Goal: Transaction & Acquisition: Purchase product/service

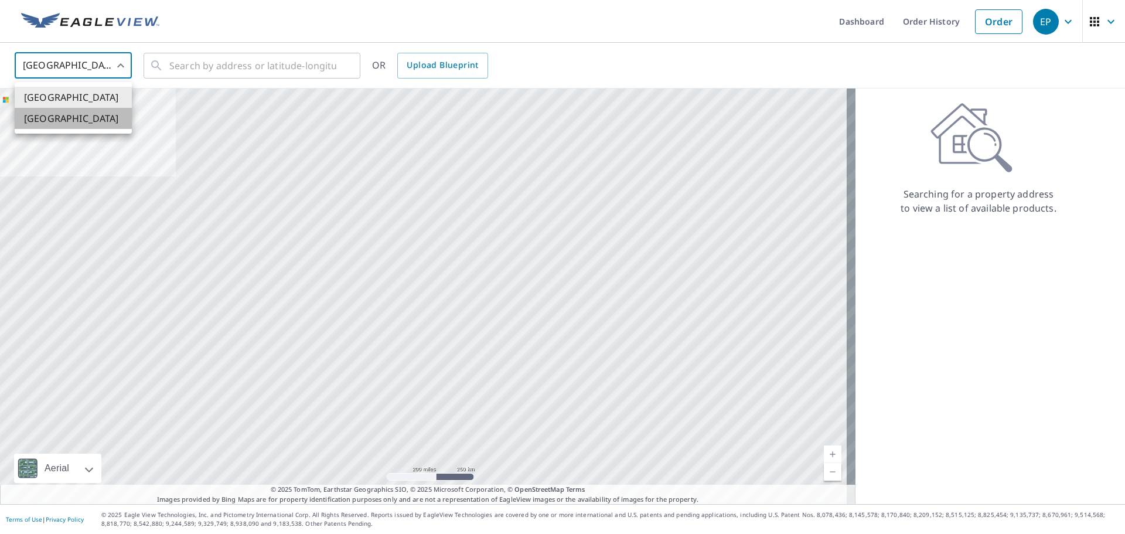
click at [69, 117] on li "[GEOGRAPHIC_DATA]" at bounding box center [73, 118] width 117 height 21
type input "CA"
click at [200, 69] on input "text" at bounding box center [252, 65] width 167 height 33
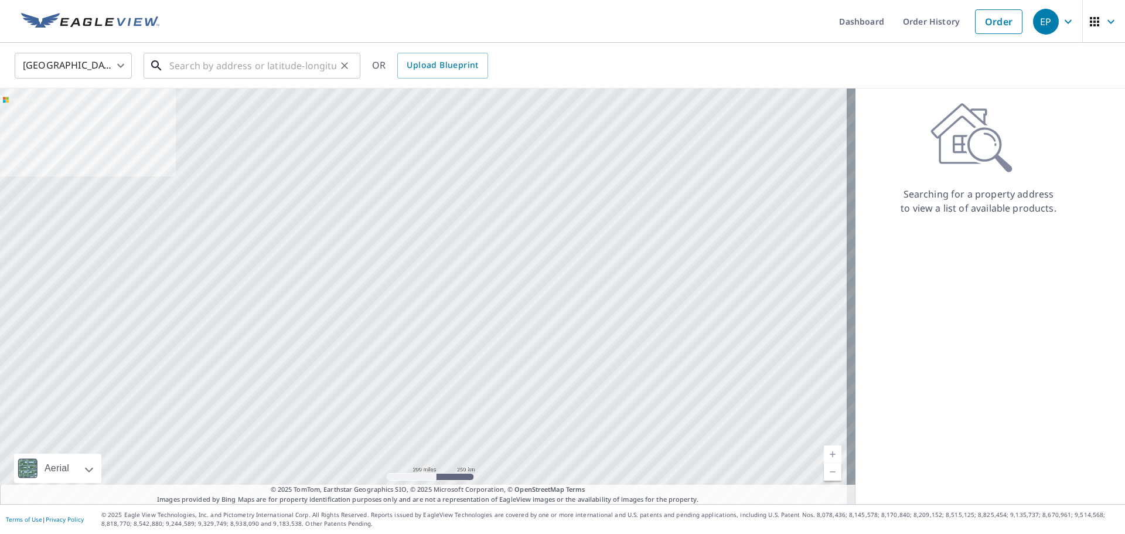
click at [185, 67] on input "text" at bounding box center [252, 65] width 167 height 33
paste input "5925 Garrison"
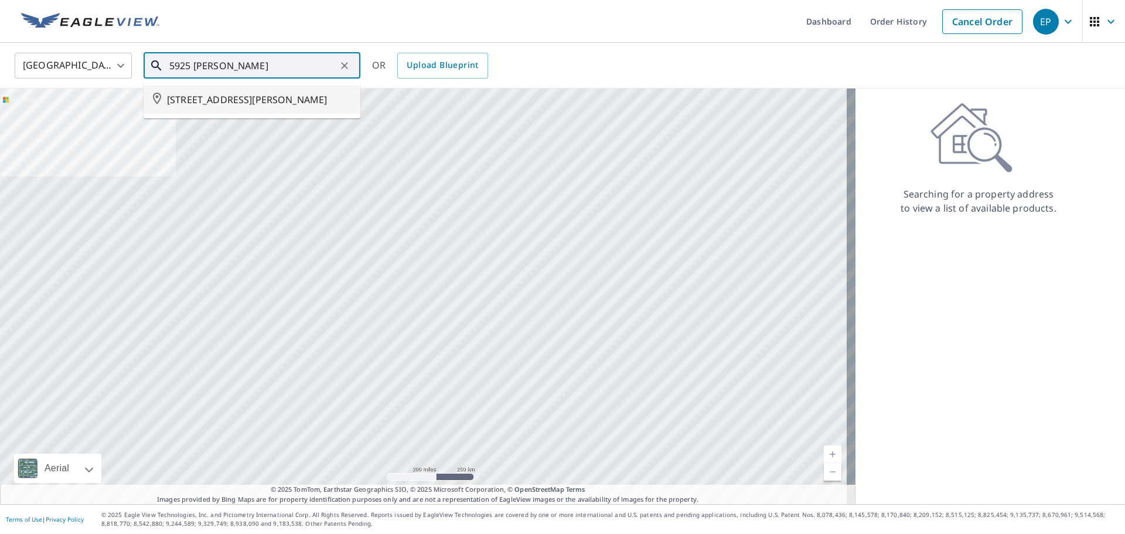
click at [220, 103] on span "5925 GARRISON BLVD CHILLIWACK BC V2R5X8" at bounding box center [259, 100] width 184 height 14
type input "5925 GARRISON BLVD CHILLIWACK BC V2R5X8"
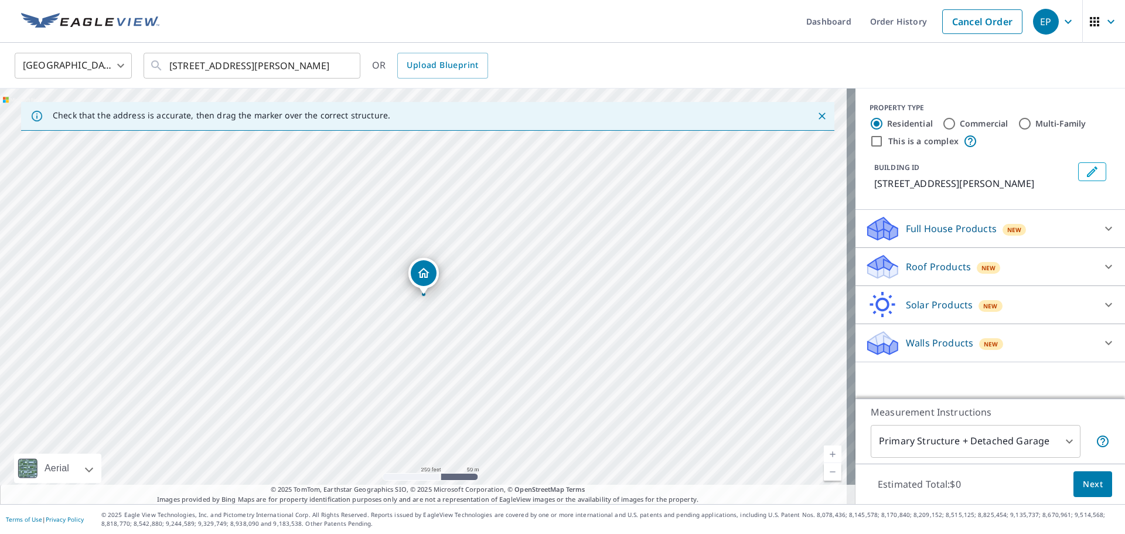
click at [903, 281] on div "Roof Products New" at bounding box center [980, 267] width 230 height 28
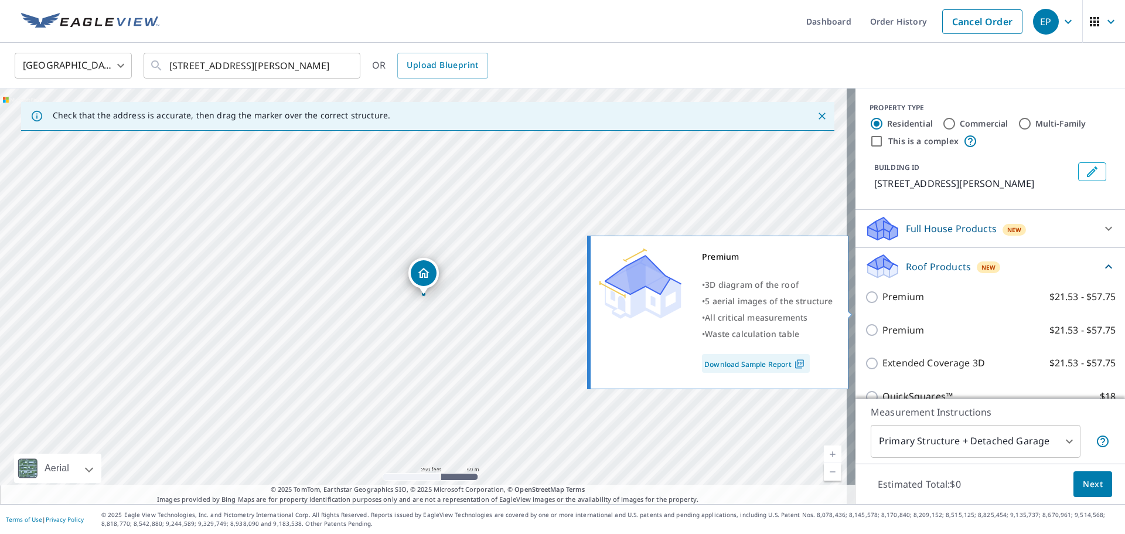
click at [903, 304] on p "Premium" at bounding box center [903, 296] width 42 height 15
click at [882, 304] on input "Premium $21.53 - $57.75" at bounding box center [874, 297] width 18 height 14
checkbox input "true"
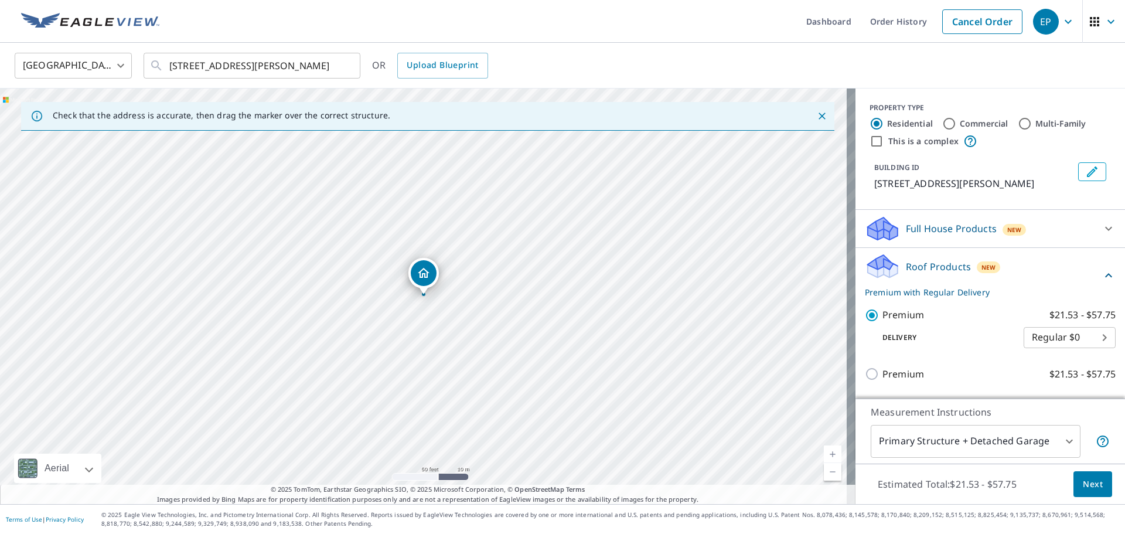
click at [1086, 482] on span "Next" at bounding box center [1093, 484] width 20 height 15
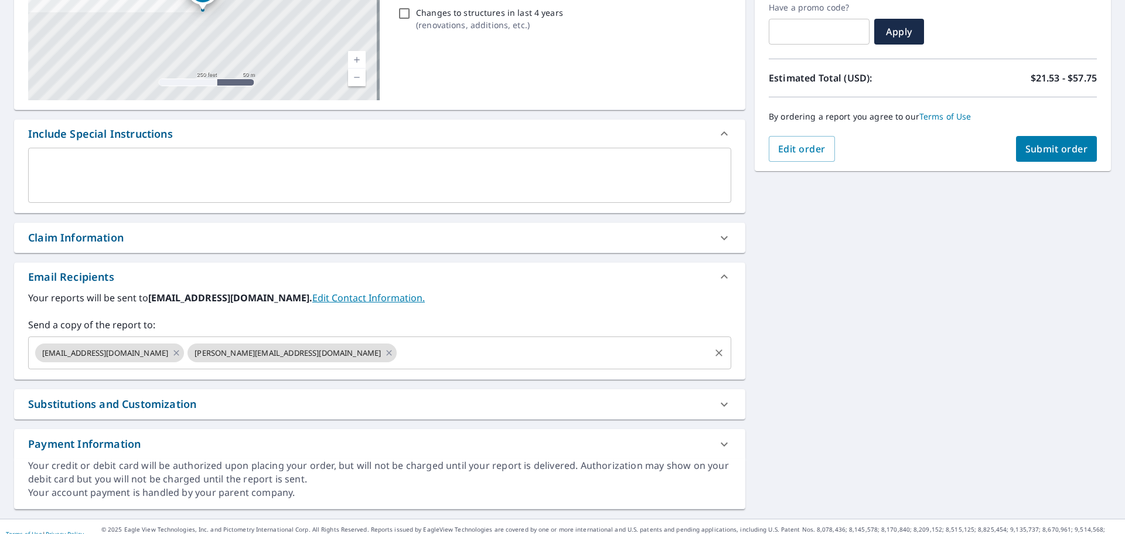
scroll to position [217, 0]
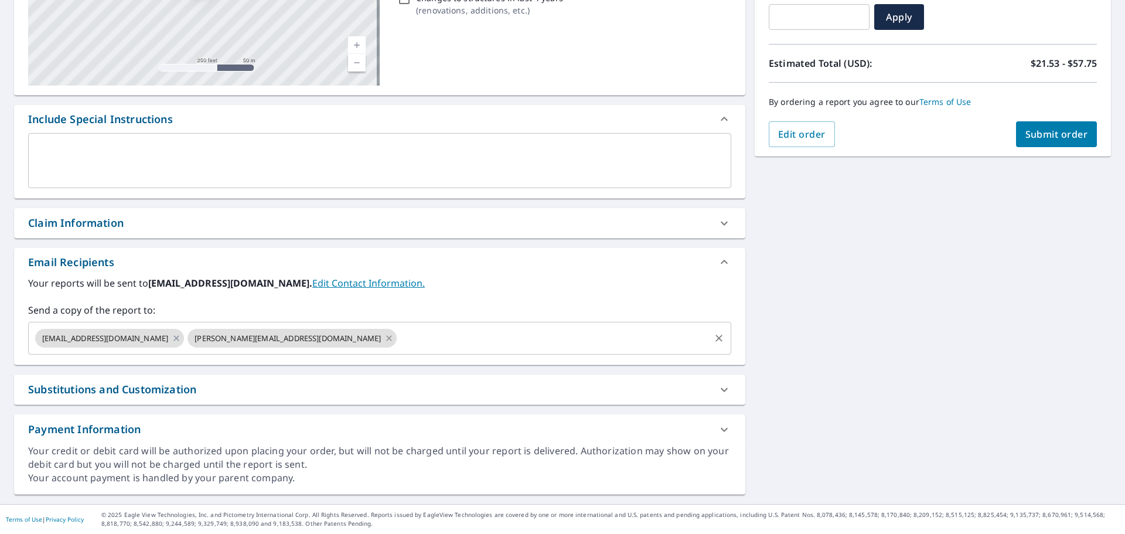
click at [387, 339] on icon at bounding box center [389, 337] width 5 height 5
checkbox input "true"
click at [289, 339] on input "text" at bounding box center [447, 338] width 523 height 22
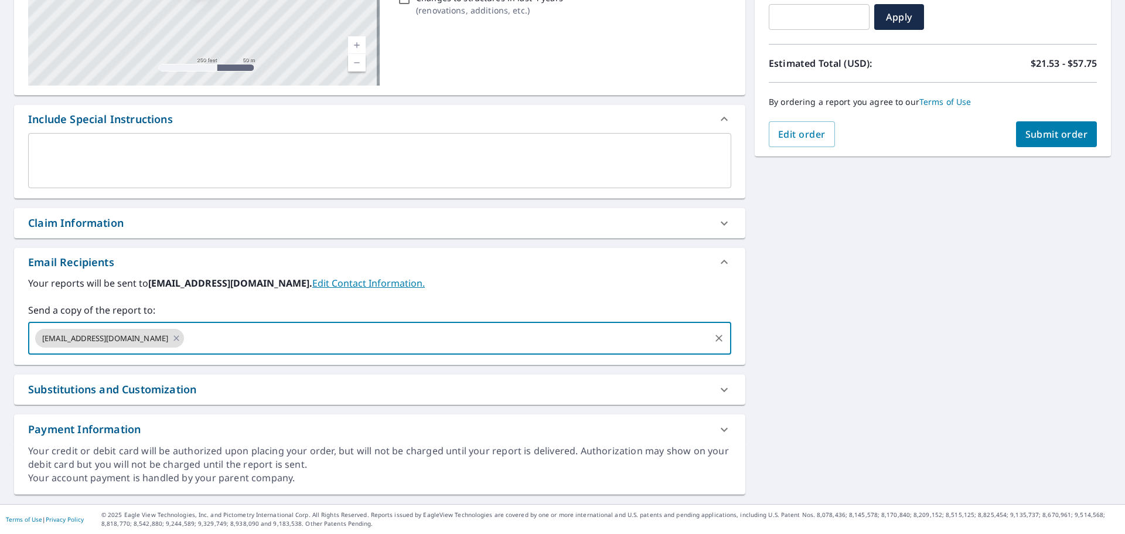
paste input "m.schoeman@penfoldsroofing.com"
type input "m.schoeman@penfoldsroofing.com"
click at [1057, 139] on span "Submit order" at bounding box center [1056, 134] width 63 height 13
checkbox input "true"
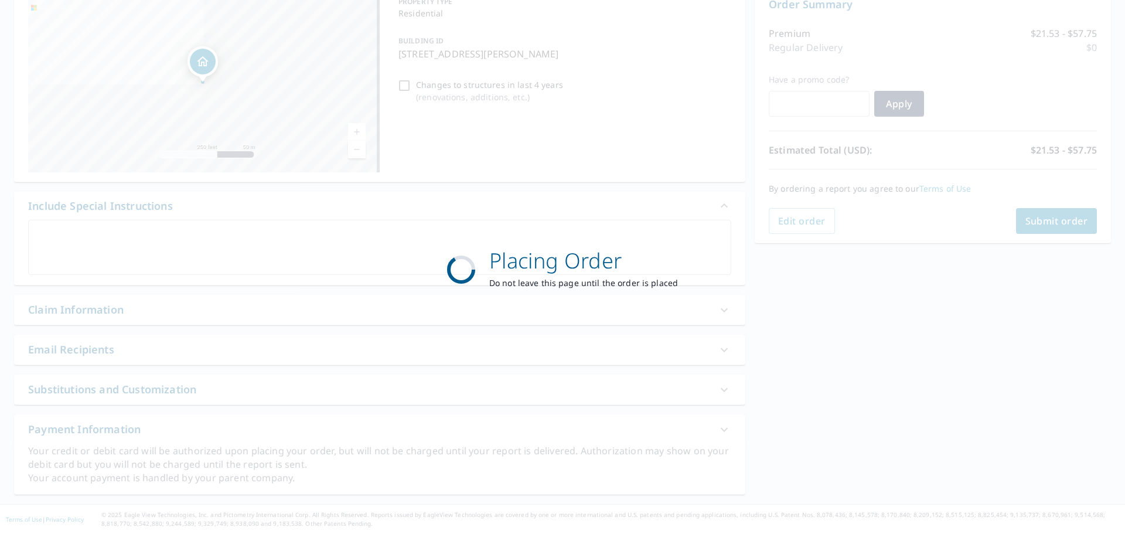
scroll to position [131, 0]
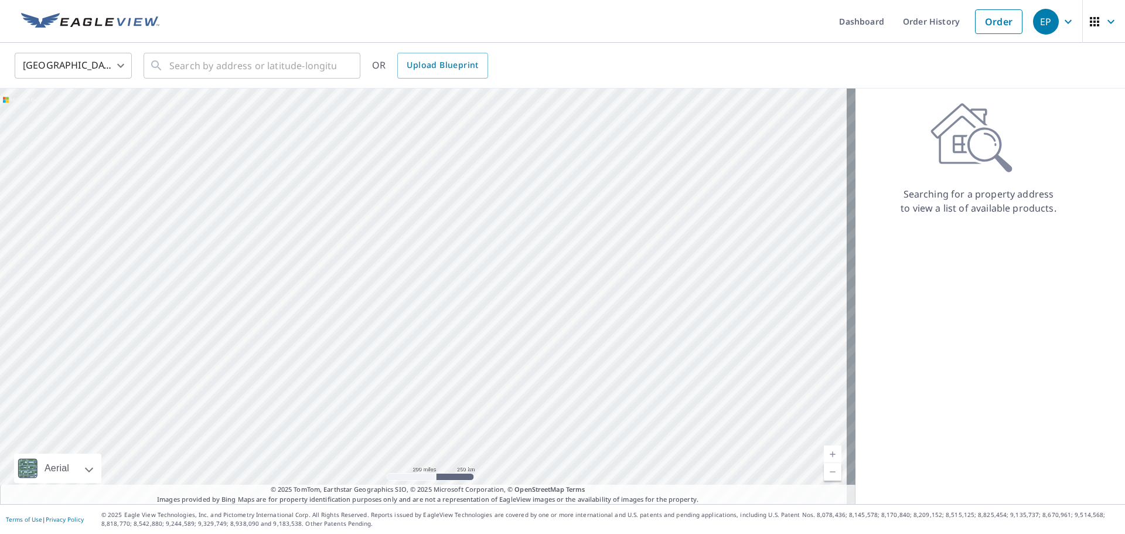
click at [62, 65] on body "EP EP Dashboard Order History Order EP United States US ​ ​ OR Upload Blueprint…" at bounding box center [562, 267] width 1125 height 534
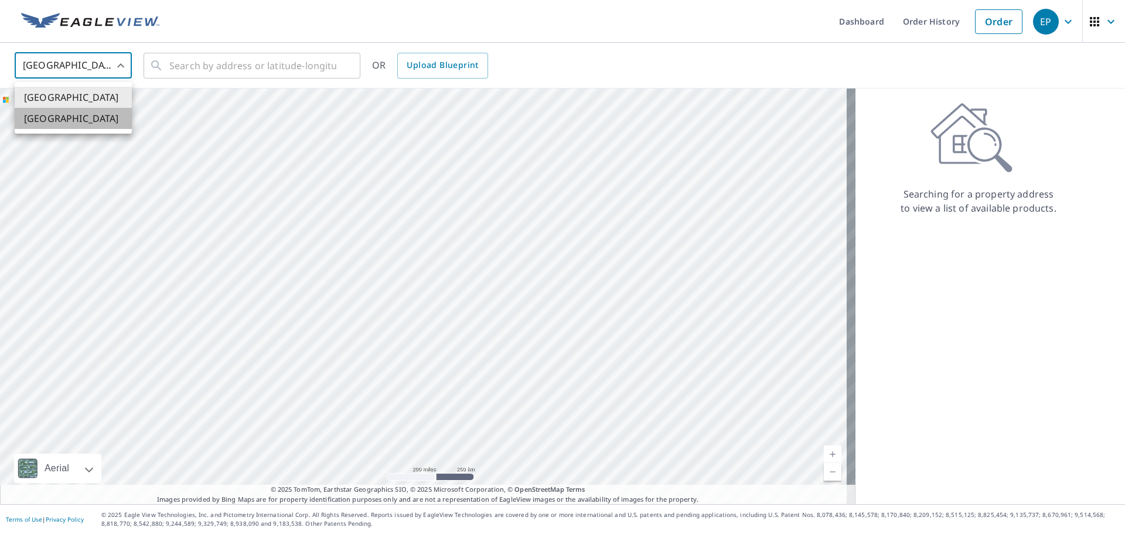
click at [61, 117] on li "[GEOGRAPHIC_DATA]" at bounding box center [73, 118] width 117 height 21
type input "CA"
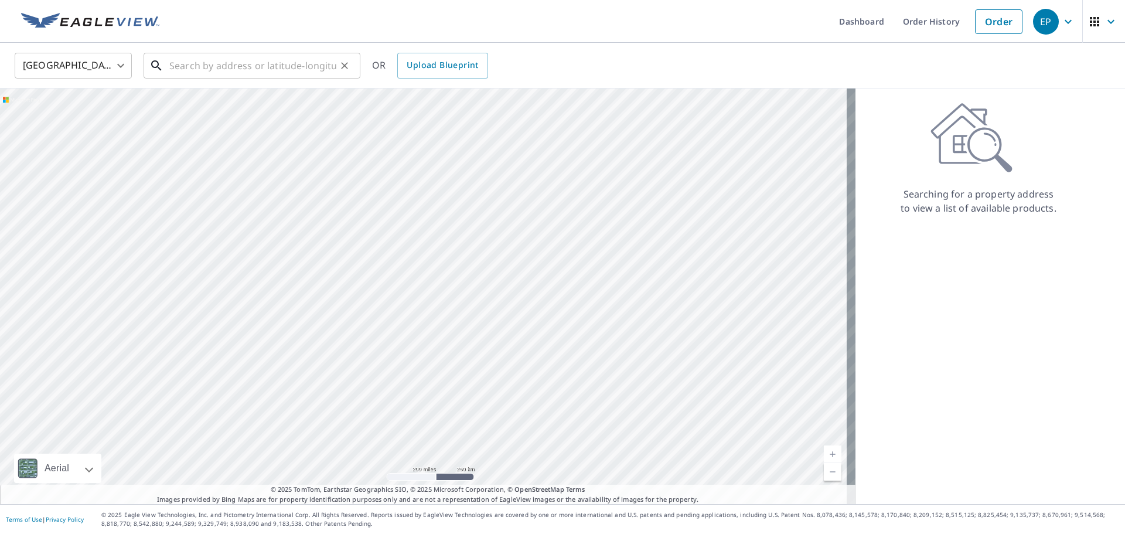
click at [245, 58] on input "text" at bounding box center [252, 65] width 167 height 33
paste input "427 238 Bals"
type input "427 238 Bals"
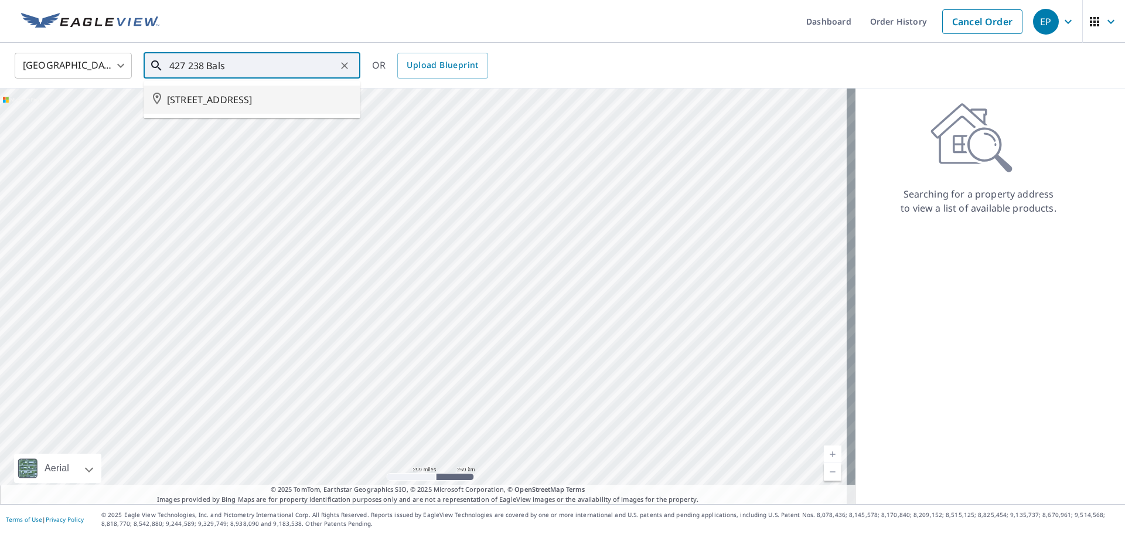
drag, startPoint x: 254, startPoint y: 62, endPoint x: 40, endPoint y: 62, distance: 213.9
click at [40, 62] on div "[GEOGRAPHIC_DATA] [GEOGRAPHIC_DATA] ​ 427 238 Bals ​ [STREET_ADDRESS] OR Upload…" at bounding box center [558, 66] width 1105 height 28
click at [204, 65] on input "text" at bounding box center [252, 65] width 167 height 33
paste input "Box 427 238 B"
drag, startPoint x: 205, startPoint y: 63, endPoint x: 12, endPoint y: 66, distance: 193.4
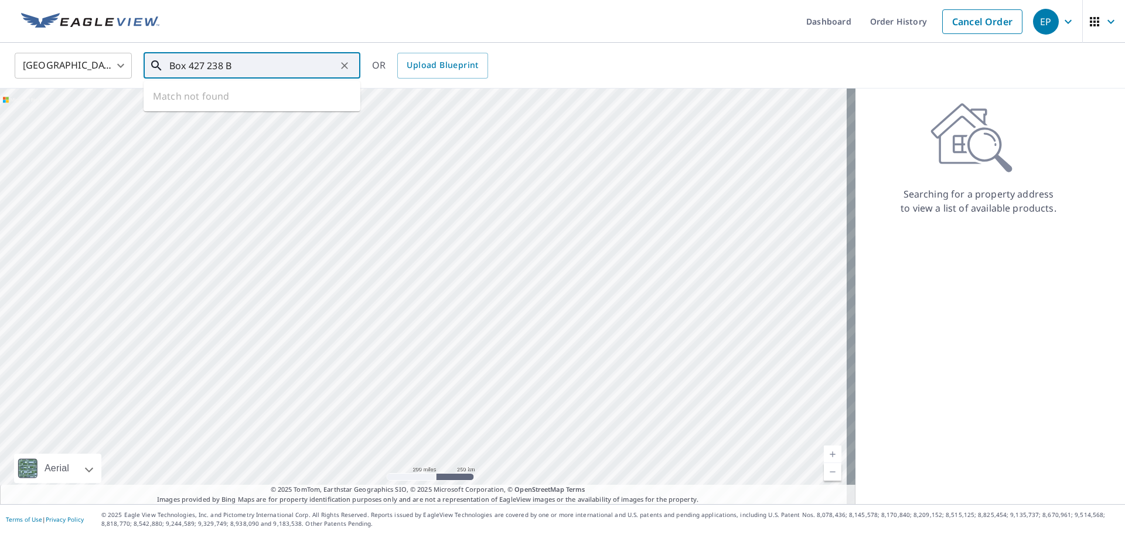
click at [13, 66] on div "Canada CA ​ Box 427 238 B ​ Match not found OR Upload Blueprint" at bounding box center [558, 66] width 1105 height 28
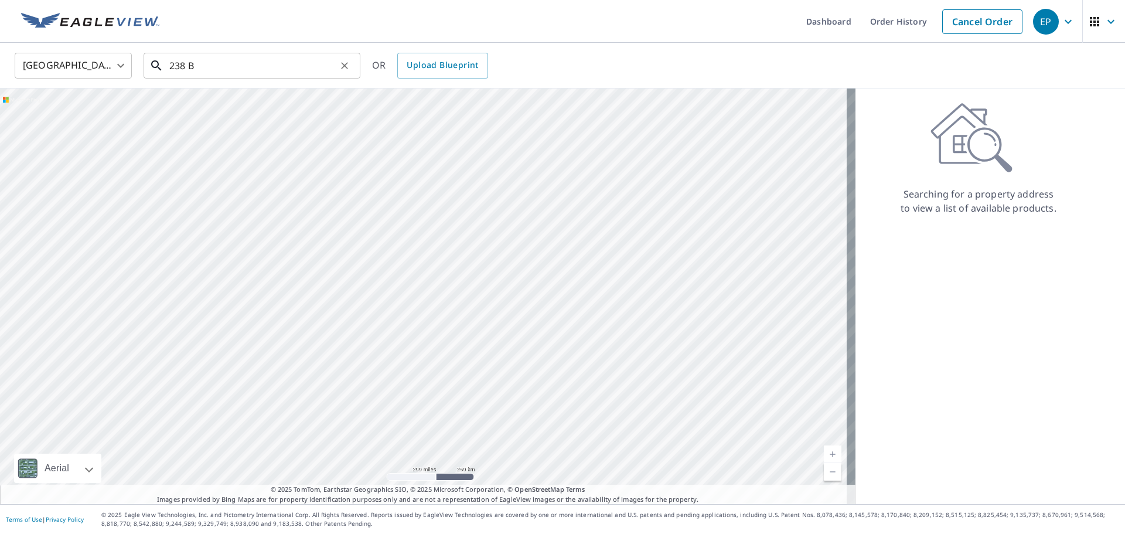
click at [214, 62] on input "238 B" at bounding box center [252, 65] width 167 height 33
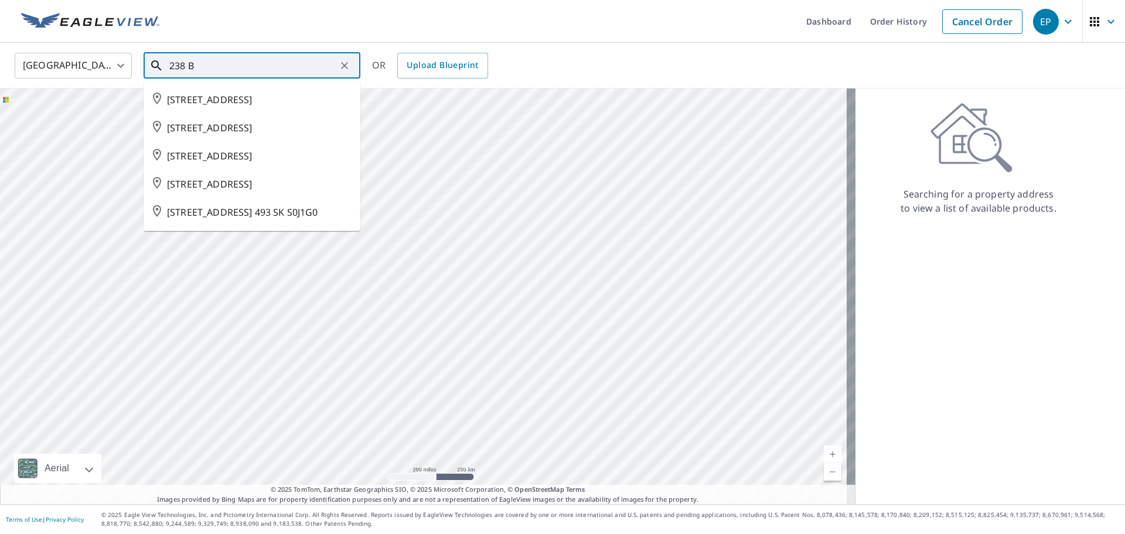
drag, startPoint x: 219, startPoint y: 69, endPoint x: 118, endPoint y: 69, distance: 100.8
click at [124, 69] on div "[GEOGRAPHIC_DATA] CA ​ 238 B ​ [STREET_ADDRESS][GEOGRAPHIC_DATA][STREET_ADDRESS…" at bounding box center [558, 66] width 1105 height 28
paste input "238 Balsam Ha"
click at [289, 107] on span "[STREET_ADDRESS][PERSON_NAME]" at bounding box center [259, 100] width 184 height 14
type input "[STREET_ADDRESS][PERSON_NAME]"
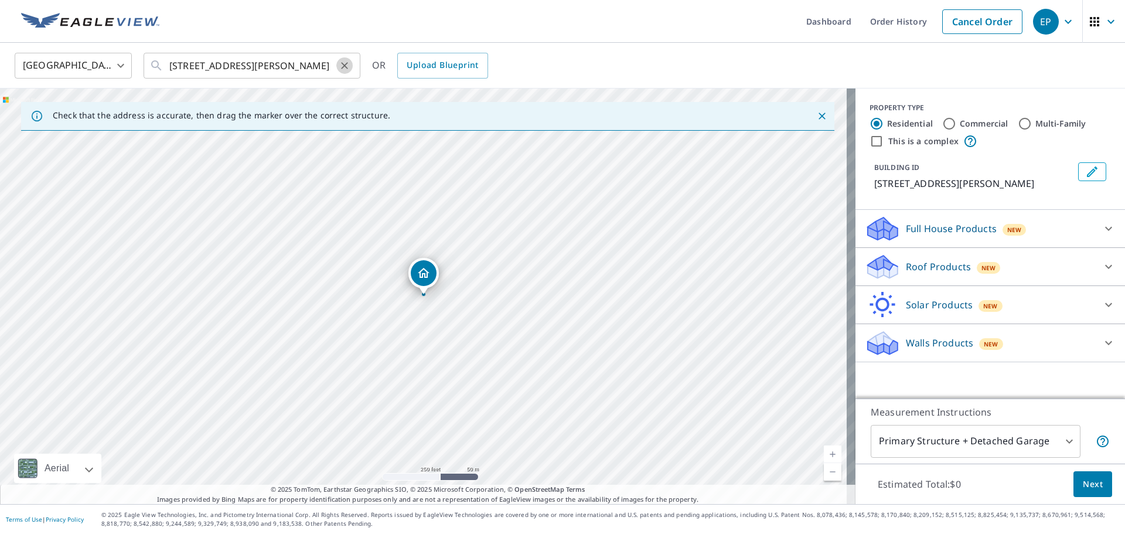
click at [342, 60] on icon "Clear" at bounding box center [345, 66] width 12 height 12
click at [284, 62] on input "text" at bounding box center [252, 65] width 167 height 33
paste input "238 Balsam Ha"
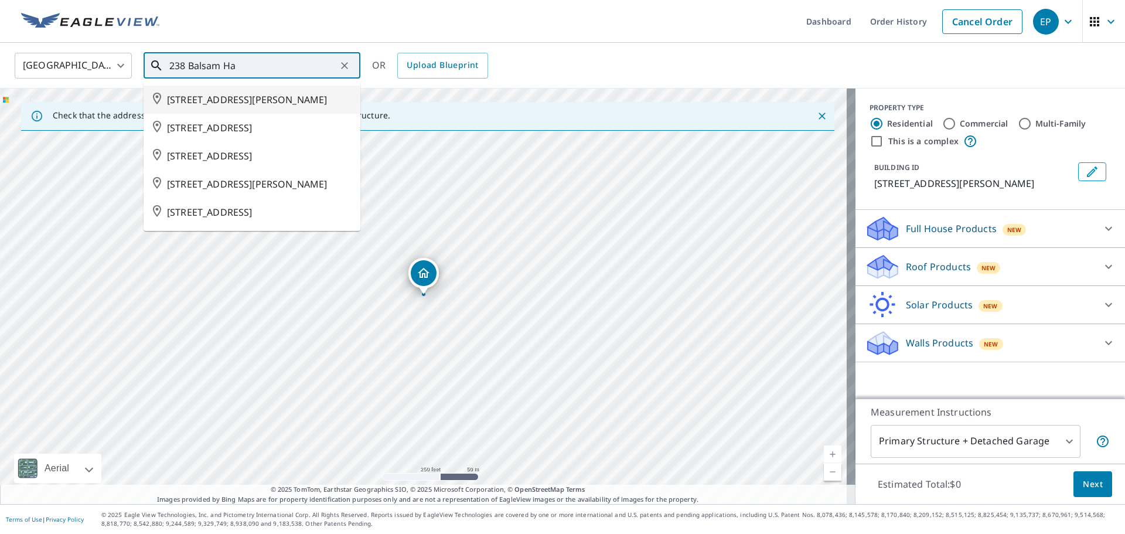
click at [231, 104] on span "[STREET_ADDRESS][PERSON_NAME]" at bounding box center [259, 100] width 184 height 14
type input "[STREET_ADDRESS][PERSON_NAME]"
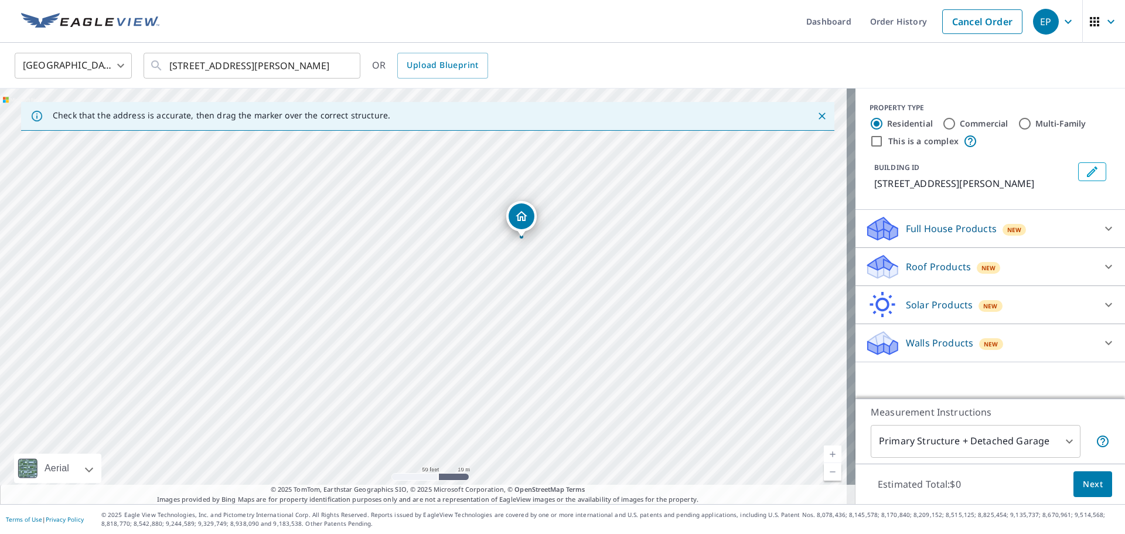
drag, startPoint x: 516, startPoint y: 223, endPoint x: 519, endPoint y: 216, distance: 7.4
click at [921, 274] on p "Roof Products" at bounding box center [938, 267] width 65 height 14
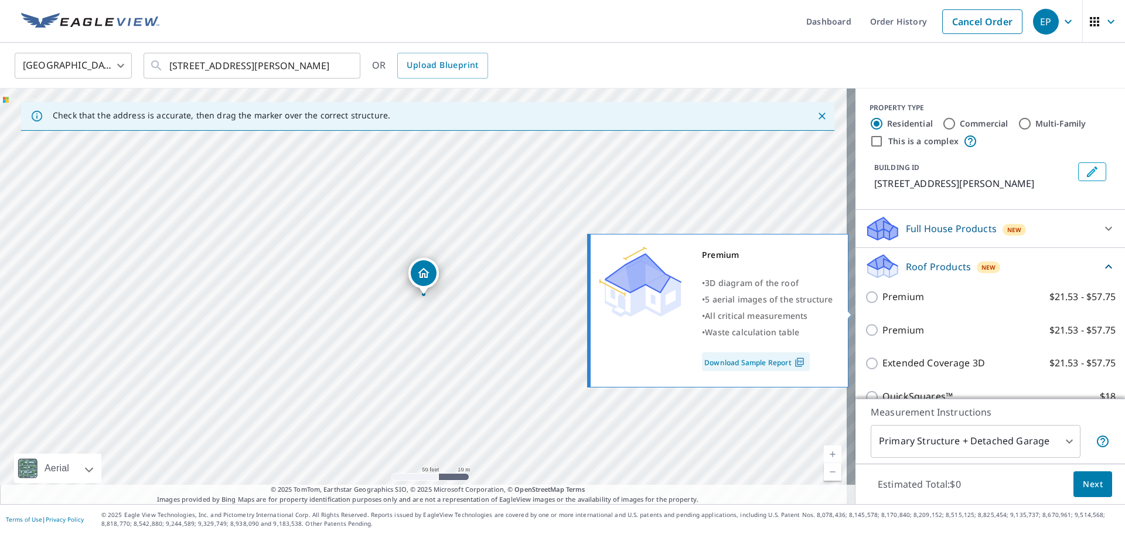
click at [865, 304] on input "Premium $21.53 - $57.75" at bounding box center [874, 297] width 18 height 14
checkbox input "true"
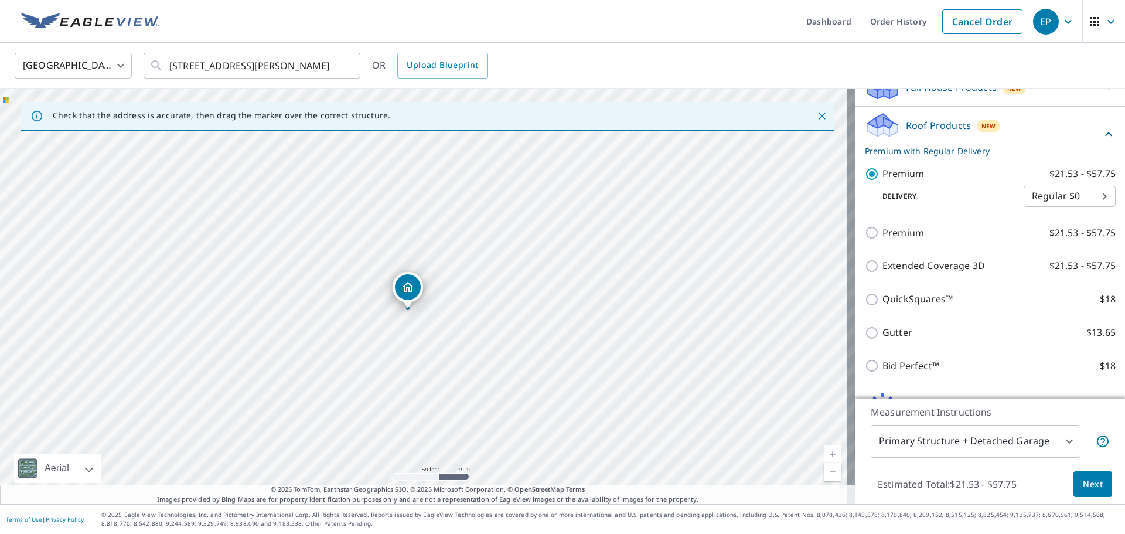
scroll to position [176, 0]
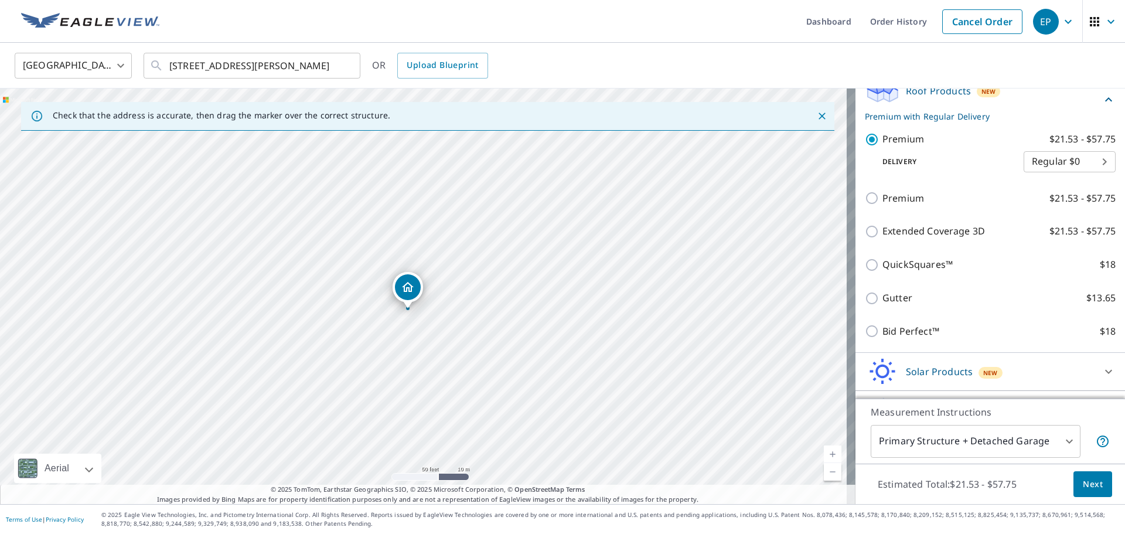
click at [1083, 481] on span "Next" at bounding box center [1093, 484] width 20 height 15
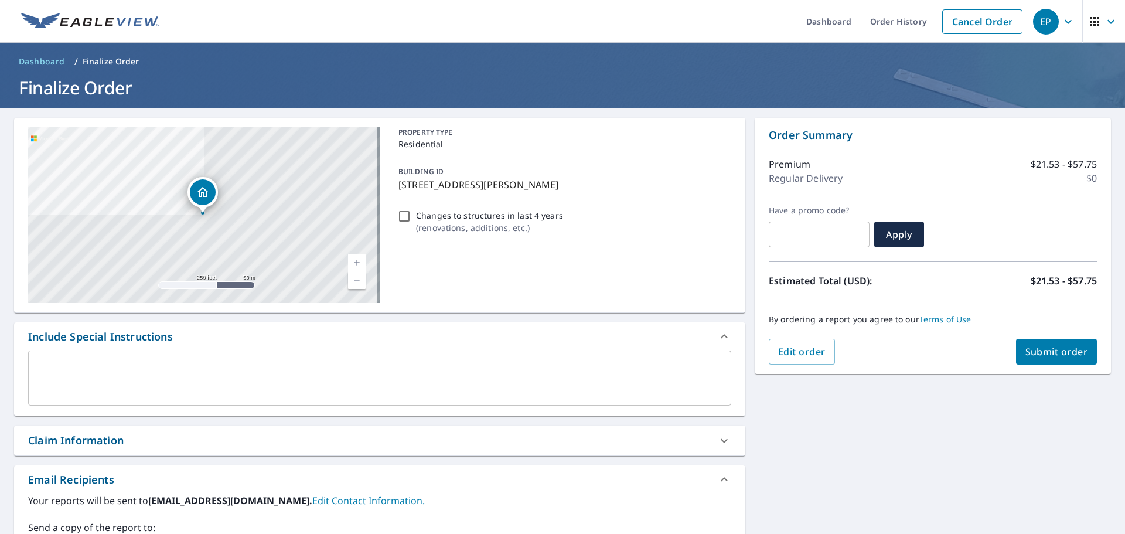
click at [91, 390] on textarea at bounding box center [379, 378] width 687 height 33
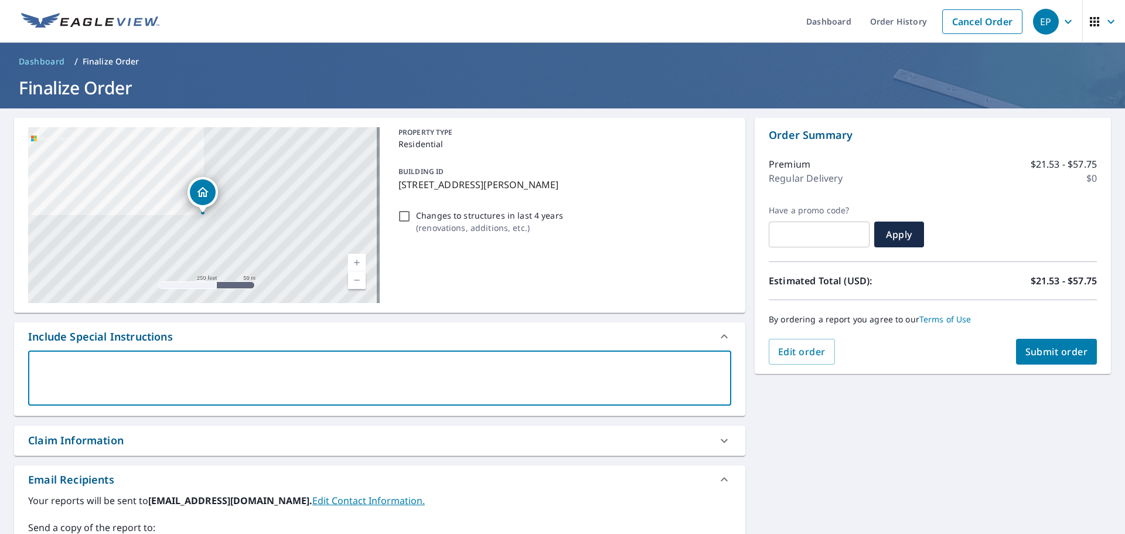
paste textarea "Address: [STREET_ADDRESS][PERSON_NAME]"
type textarea "Address: [STREET_ADDRESS][PERSON_NAME]"
type textarea "x"
checkbox input "true"
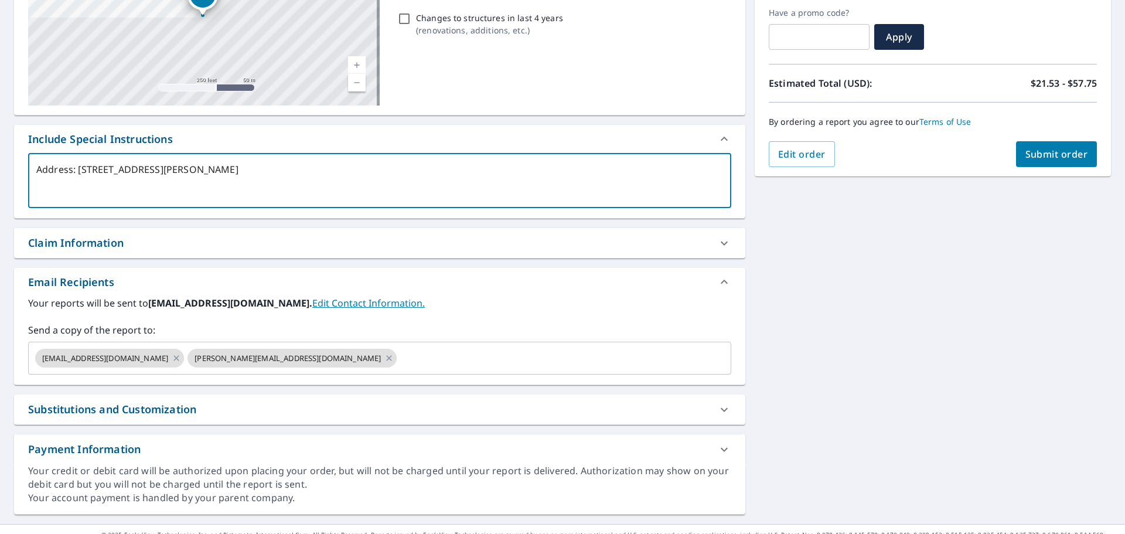
scroll to position [217, 0]
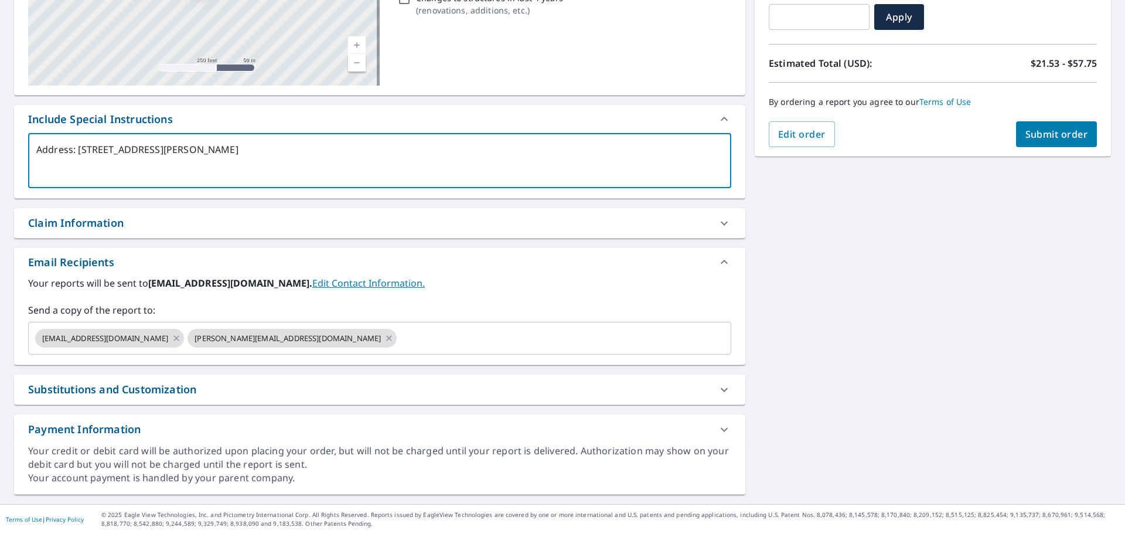
type textarea "Address: [STREET_ADDRESS][PERSON_NAME]"
click at [1025, 139] on span "Submit order" at bounding box center [1056, 134] width 63 height 13
type textarea "x"
checkbox input "true"
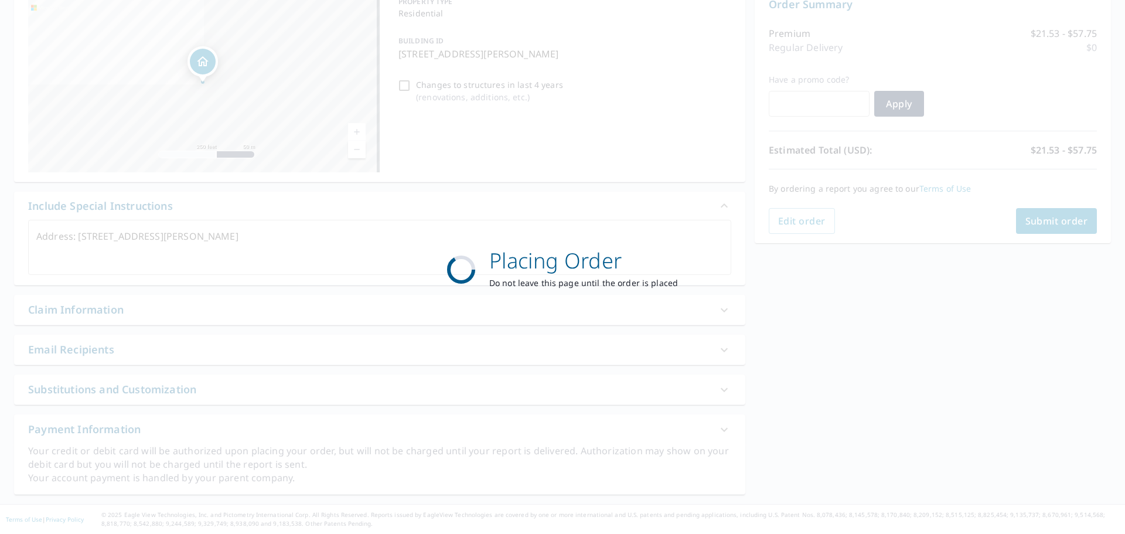
scroll to position [131, 0]
